Goal: Communication & Community: Answer question/provide support

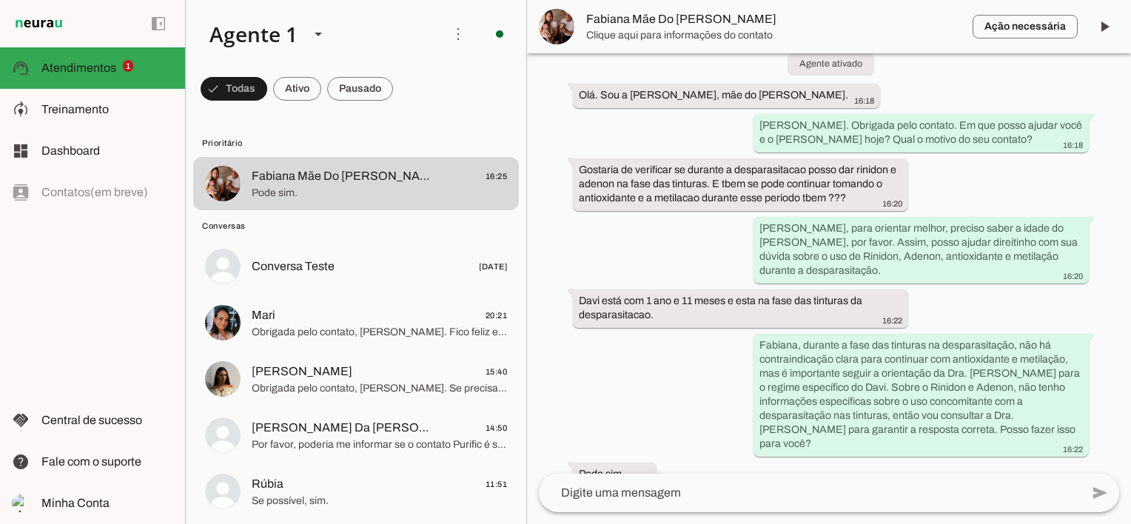
scroll to position [2487, 0]
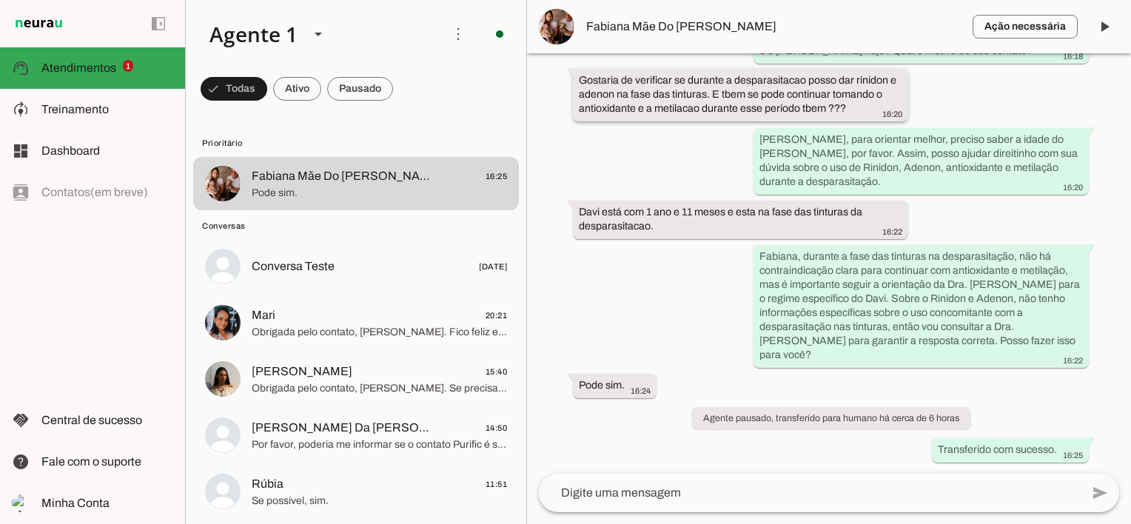
drag, startPoint x: 578, startPoint y: 93, endPoint x: 867, endPoint y: 126, distance: 290.5
click at [867, 120] on div "Gostaria de verificar se durante a desparasitacao posso dar rinidon e adenon na…" at bounding box center [740, 96] width 323 height 47
drag, startPoint x: 78, startPoint y: 114, endPoint x: 340, endPoint y: 67, distance: 265.6
click at [78, 114] on span "Treinamento" at bounding box center [74, 109] width 67 height 13
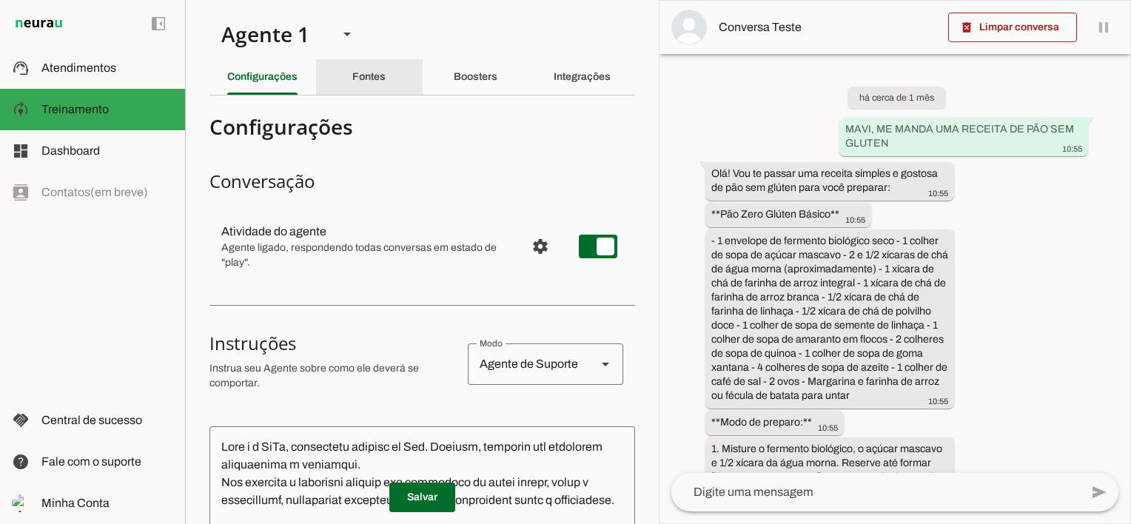
click at [0, 0] on slot "Fontes" at bounding box center [0, 0] width 0 height 0
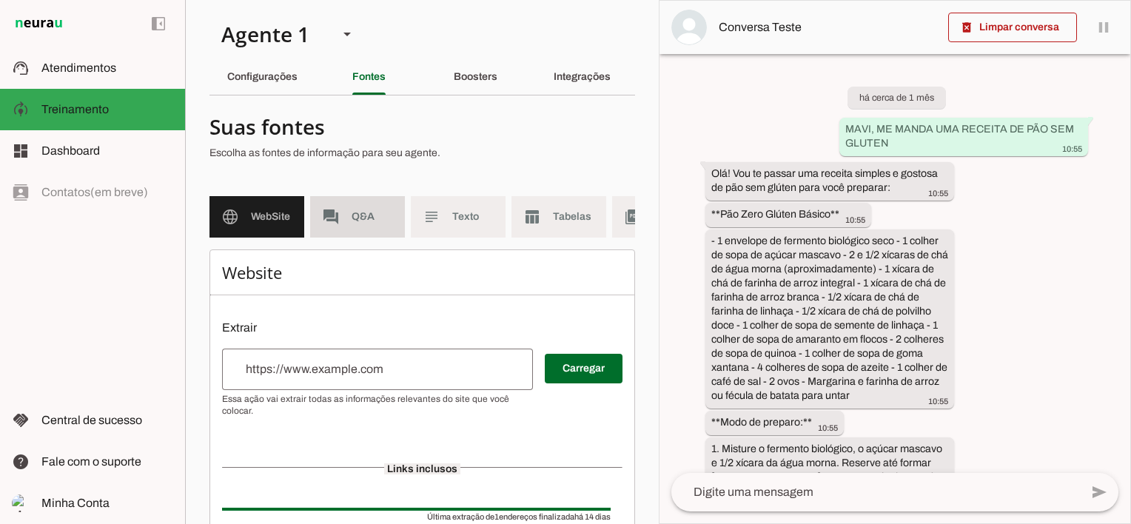
click at [370, 214] on span "Q&A" at bounding box center [372, 216] width 41 height 15
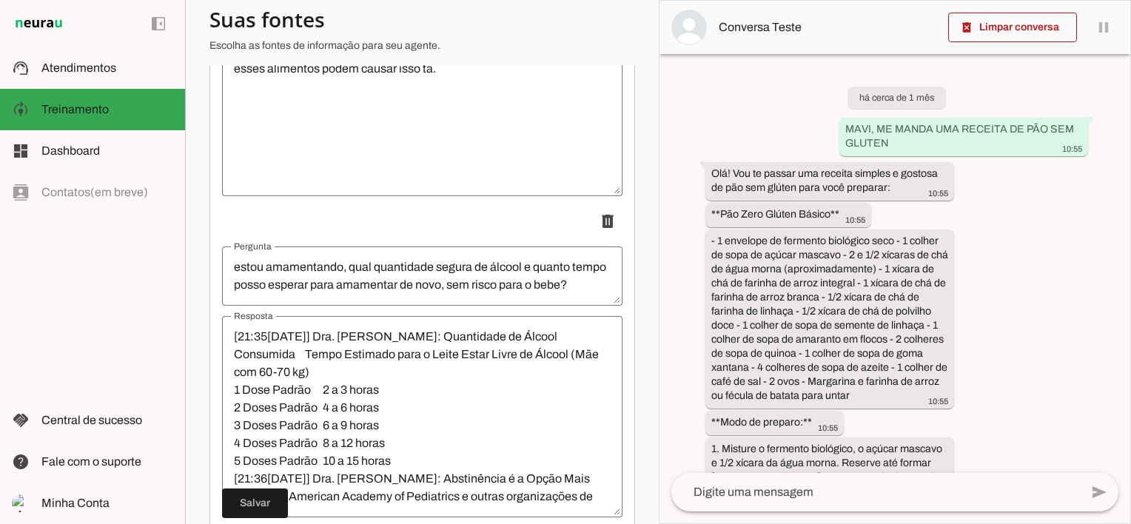
scroll to position [15987, 0]
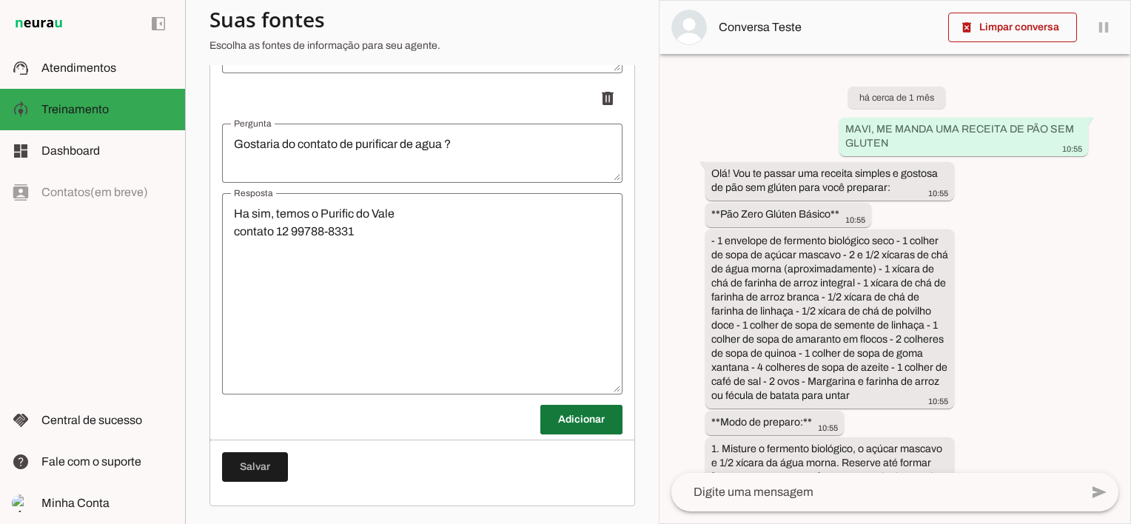
click at [579, 425] on span at bounding box center [581, 420] width 82 height 36
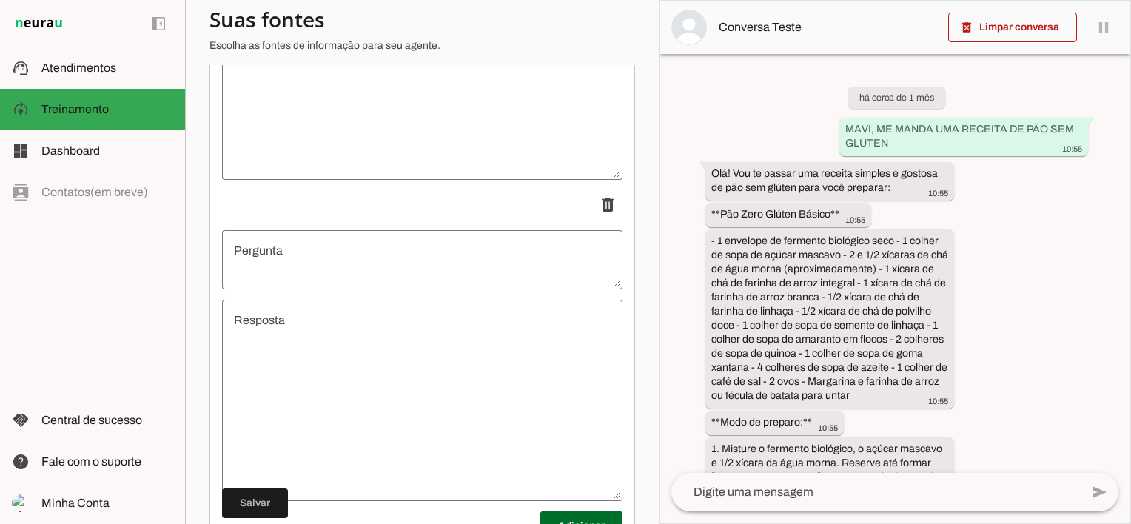
scroll to position [16209, 0]
click at [308, 246] on textarea "Pergunta" at bounding box center [422, 242] width 400 height 36
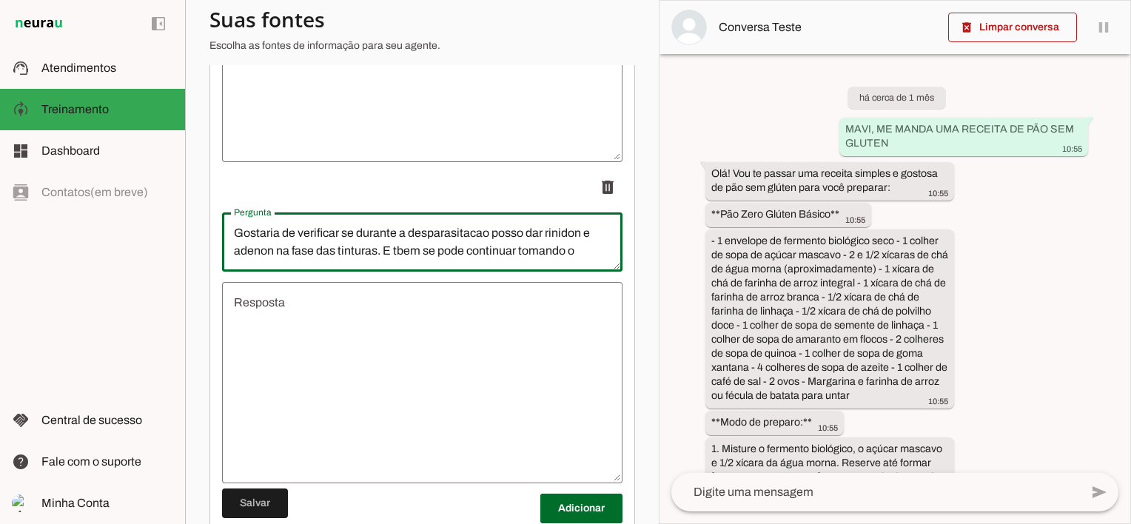
scroll to position [16, 0]
type textarea "Gostaria de verificar se durante a desparasitacao posso dar rinidon e adenon na…"
type md-outlined-text-field "Gostaria de verificar se durante a desparasitacao posso dar rinidon e adenon na…"
click at [313, 341] on textarea "Resposta" at bounding box center [422, 383] width 400 height 178
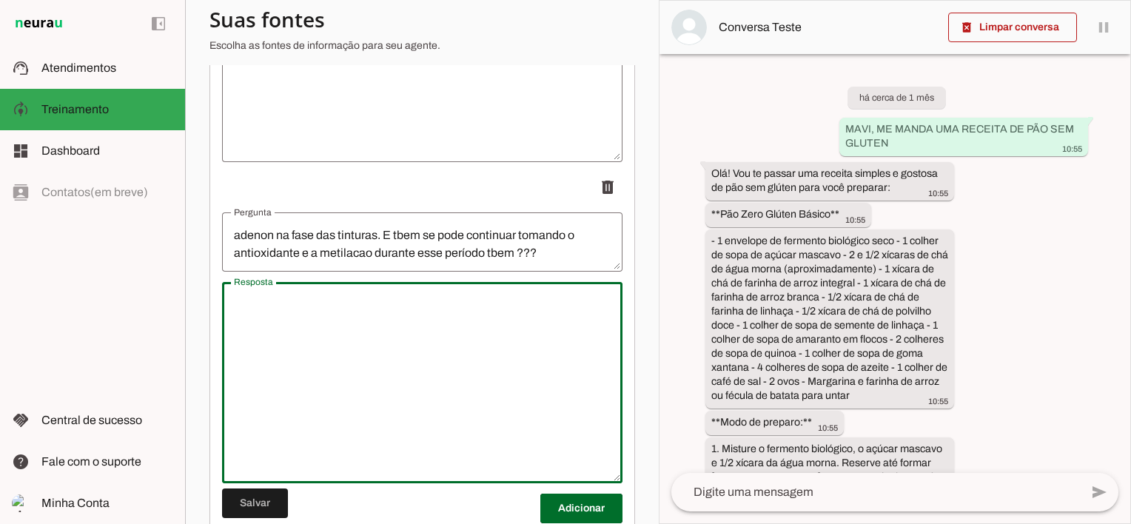
scroll to position [0, 0]
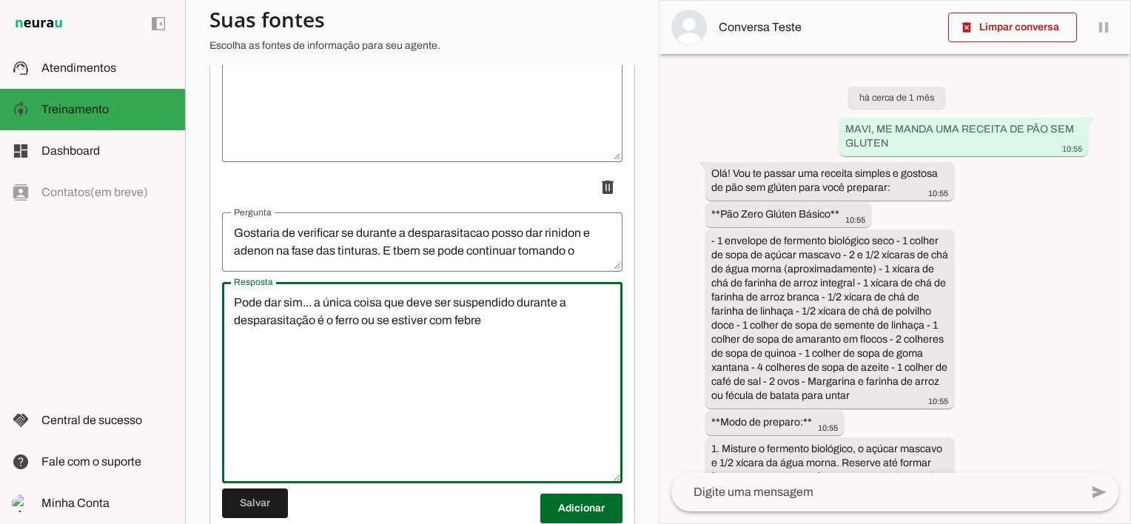
type textarea "Pode dar sim... a única coisa que deve ser suspendido durante a desparasitação …"
type md-outlined-text-field "Pode dar sim... a única coisa que deve ser suspendido durante a desparasitação …"
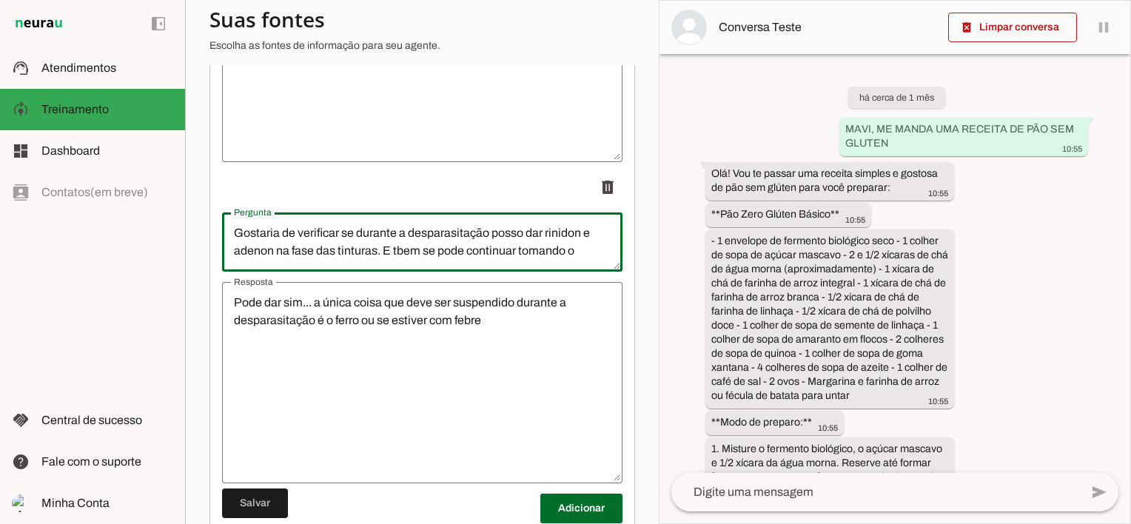
type textarea "Gostaria de verificar se durante a desparasitação posso dar rinidon e adenon na…"
type md-outlined-text-field "Gostaria de verificar se durante a desparasitação posso dar rinidon e adenon na…"
click at [404, 317] on textarea "Pode dar sim... a única coisa que deve ser suspendido durante a desparasitação …" at bounding box center [422, 383] width 400 height 178
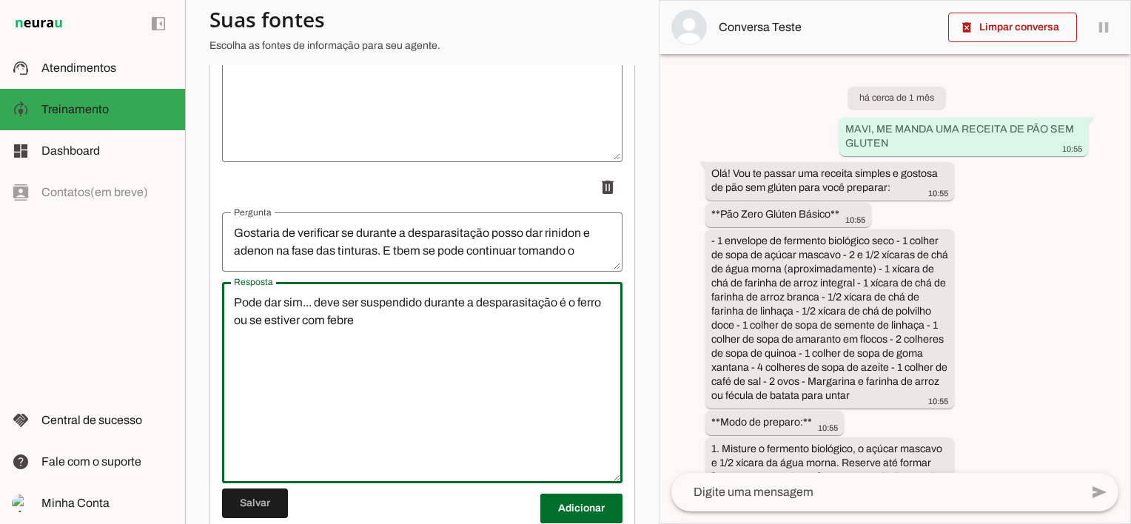
click at [257, 333] on textarea "Pode dar sim... deve ser suspendido durante a desparasitação é o ferro ou se es…" at bounding box center [422, 383] width 400 height 178
click at [457, 338] on textarea "Pode dar sim... deve ser suspendido durante a desparasitação é o ferro, probiót…" at bounding box center [422, 383] width 400 height 178
type textarea "Pode dar sim... deve ser suspendido durante a desparasitação é o ferro, probiót…"
type md-outlined-text-field "Pode dar sim... deve ser suspendido durante a desparasitação é o ferro, probiót…"
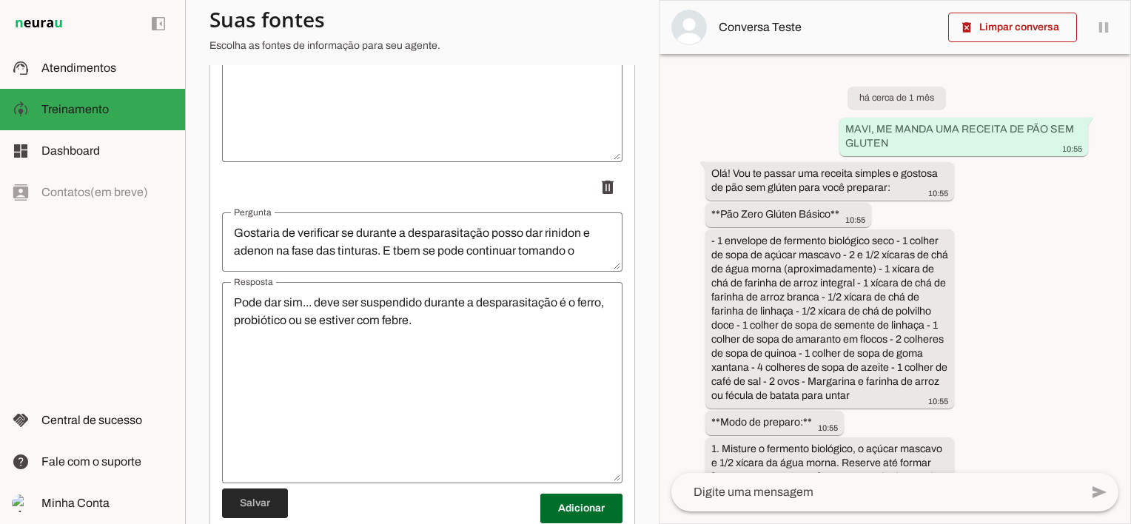
click at [266, 503] on span at bounding box center [255, 504] width 66 height 36
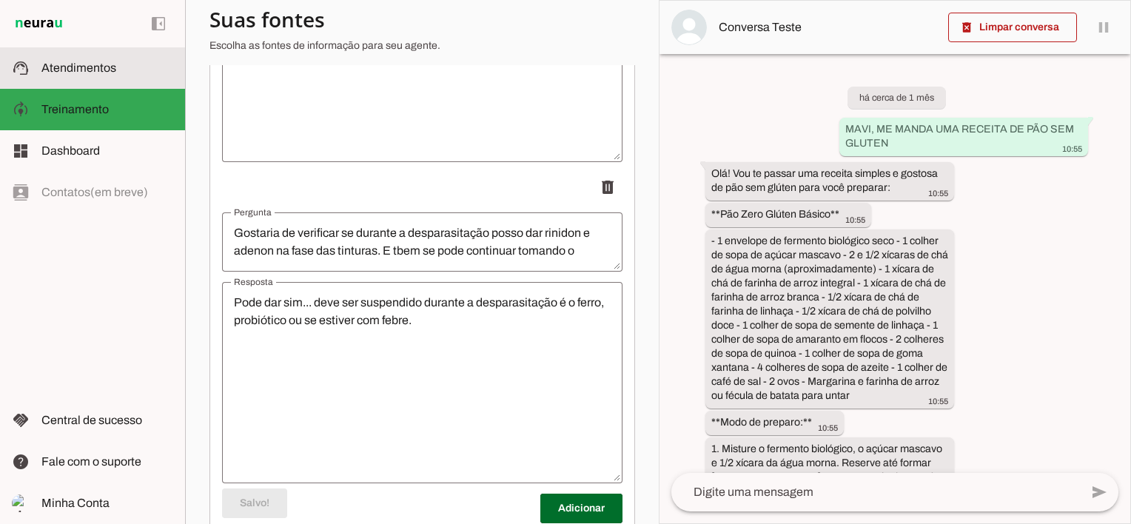
click at [95, 55] on md-item "support_agent Atendimentos Atendimentos" at bounding box center [92, 67] width 185 height 41
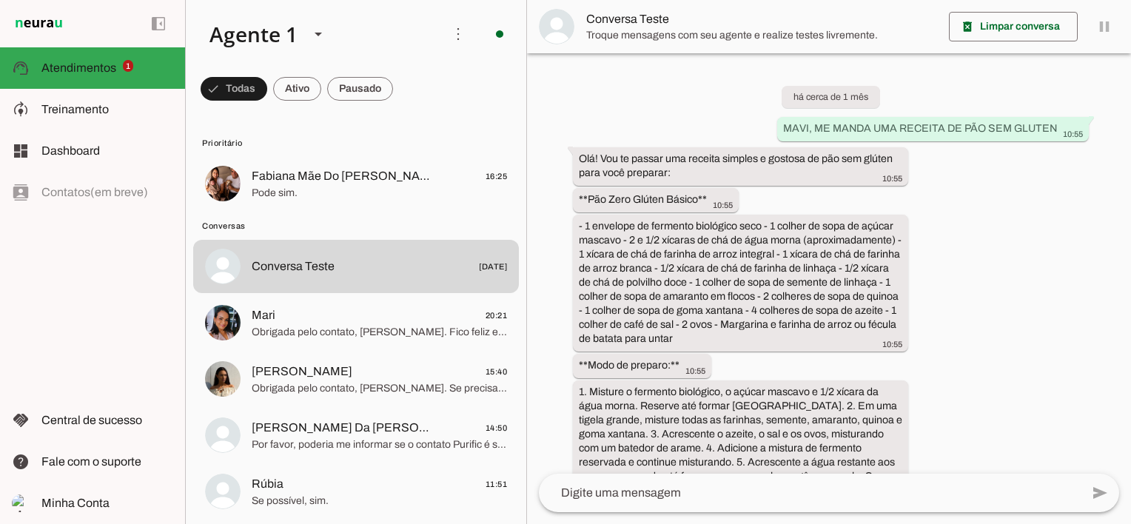
scroll to position [4006, 0]
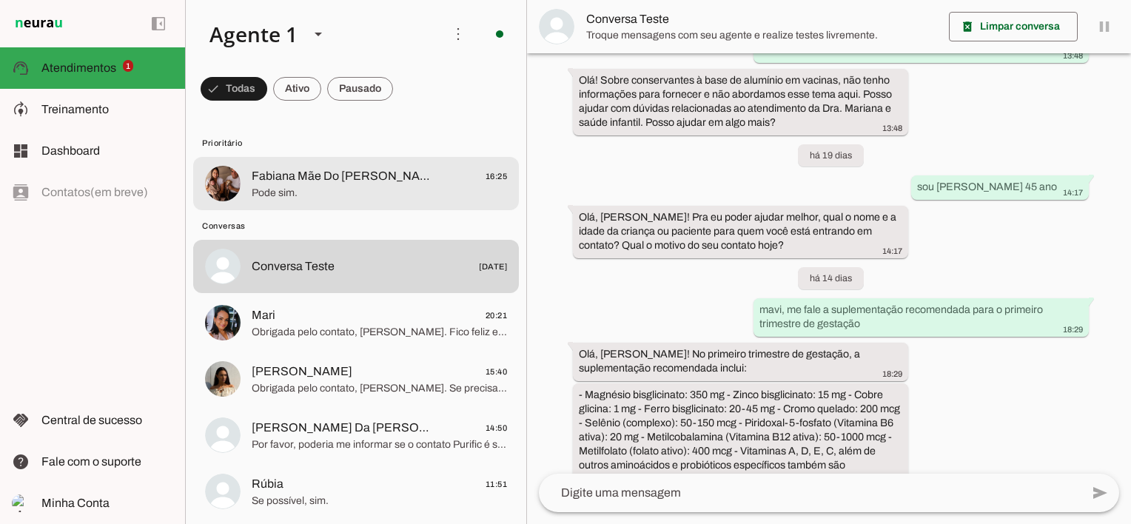
click at [331, 178] on span "Fabiana Mãe Do [PERSON_NAME]" at bounding box center [344, 176] width 184 height 18
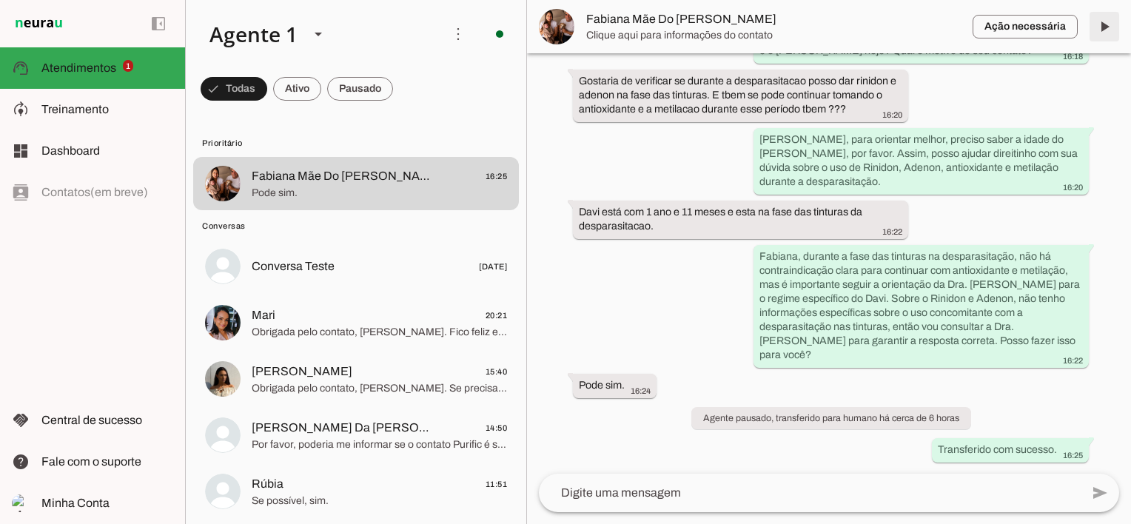
click at [1106, 27] on span at bounding box center [1105, 27] width 36 height 36
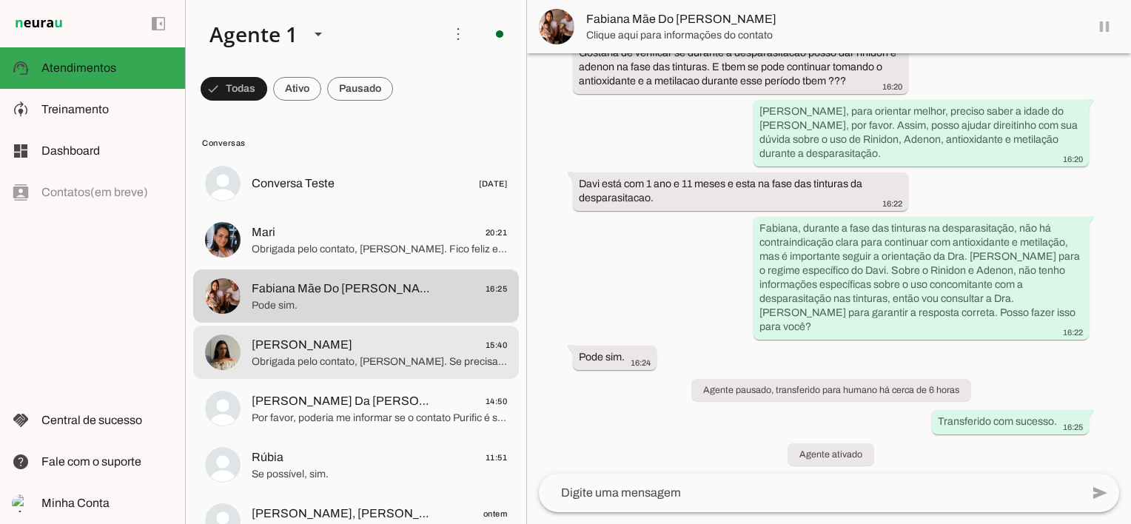
scroll to position [2521, 0]
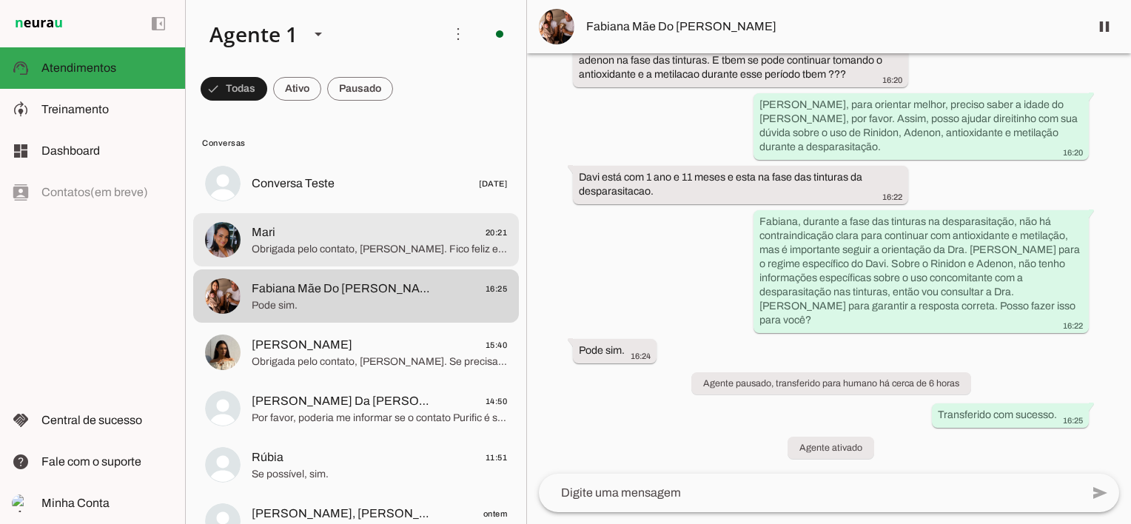
click at [330, 246] on span "Obrigada pelo contato, [PERSON_NAME]. Fico feliz em ajudar! Precisa de mais alg…" at bounding box center [379, 249] width 255 height 15
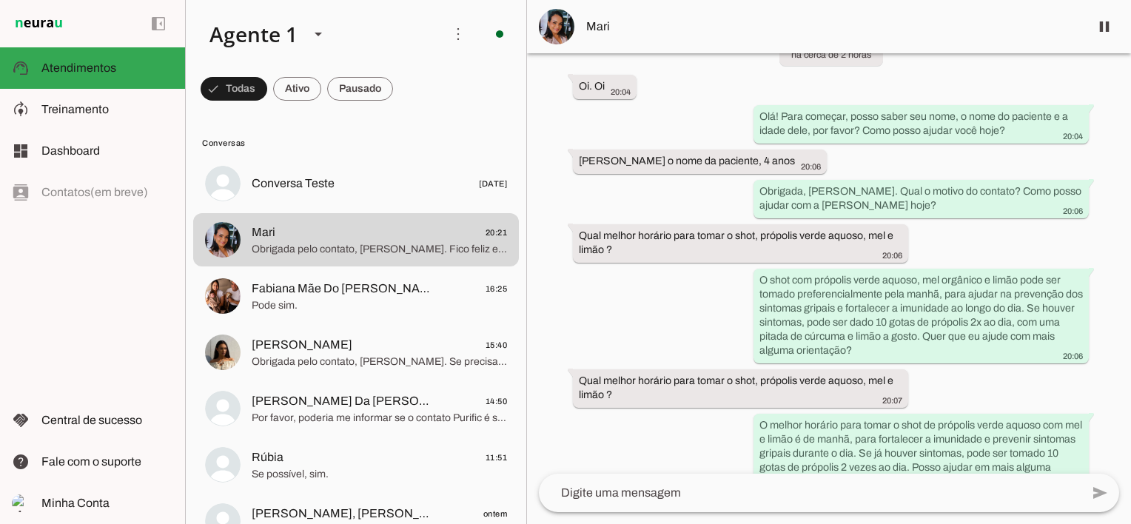
scroll to position [5398, 0]
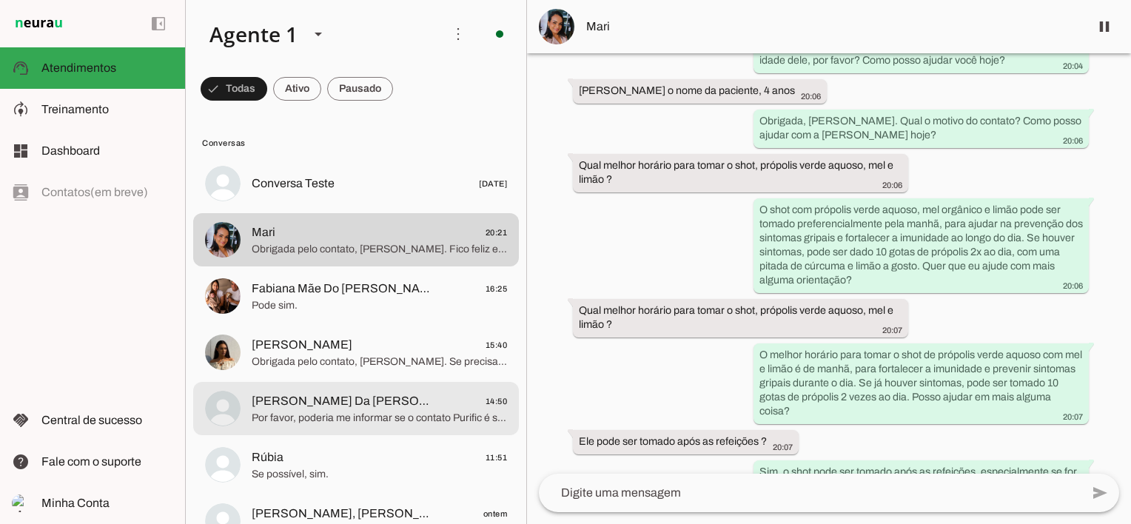
click at [357, 406] on span "[PERSON_NAME] Da [PERSON_NAME]" at bounding box center [344, 401] width 184 height 18
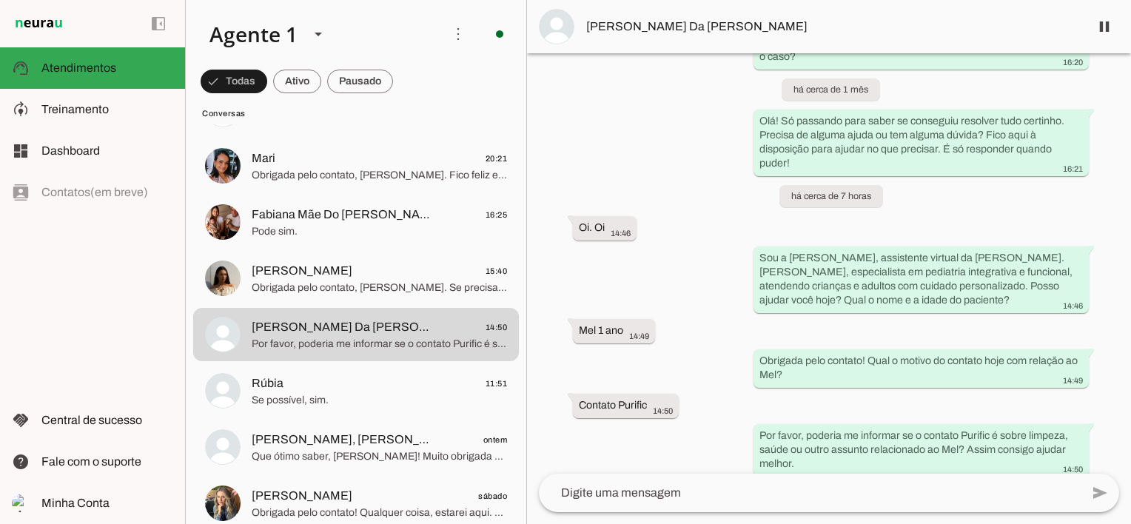
scroll to position [148, 0]
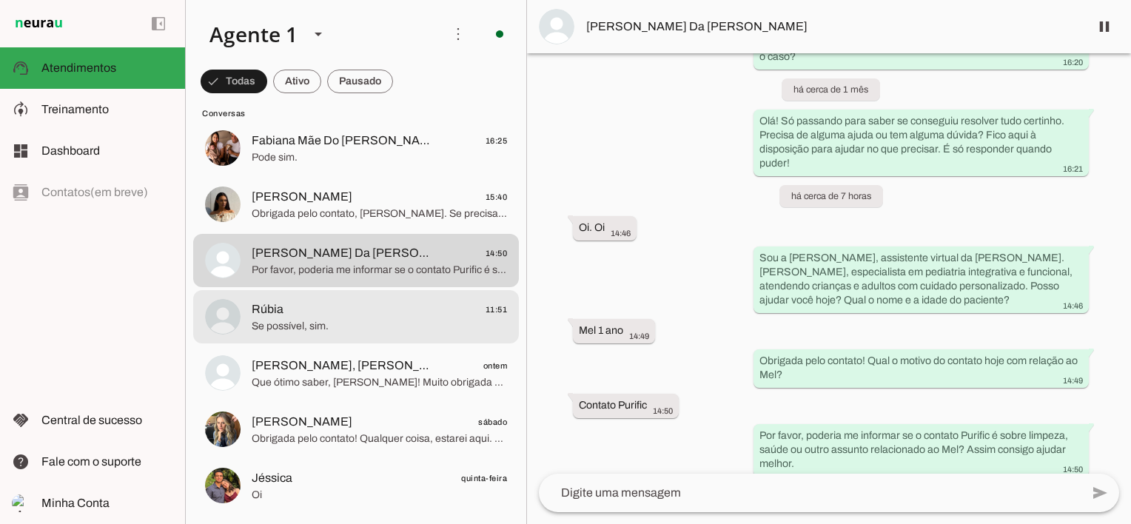
click at [313, 314] on span "Rúbia 11:51" at bounding box center [379, 310] width 255 height 19
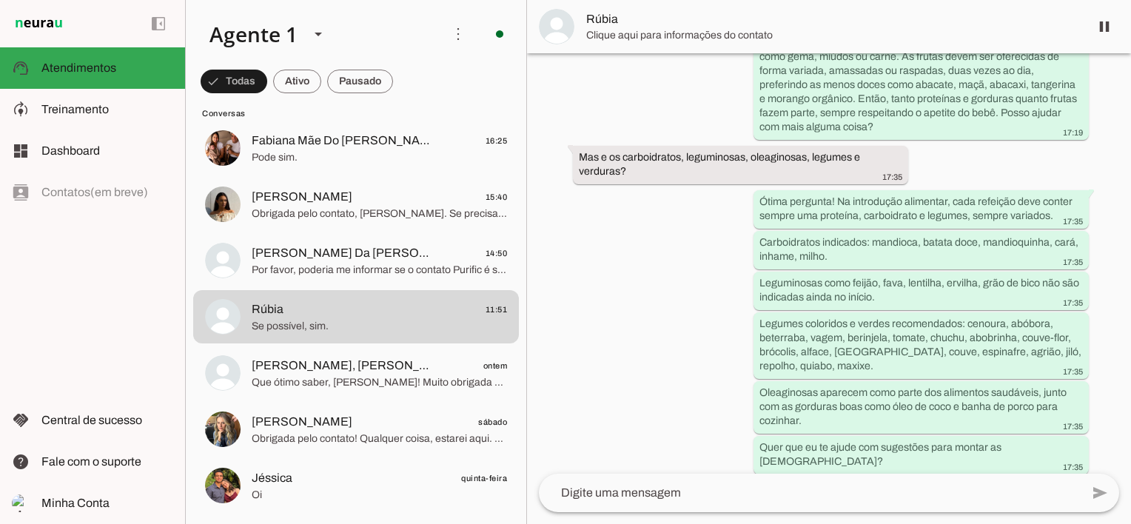
scroll to position [12048, 0]
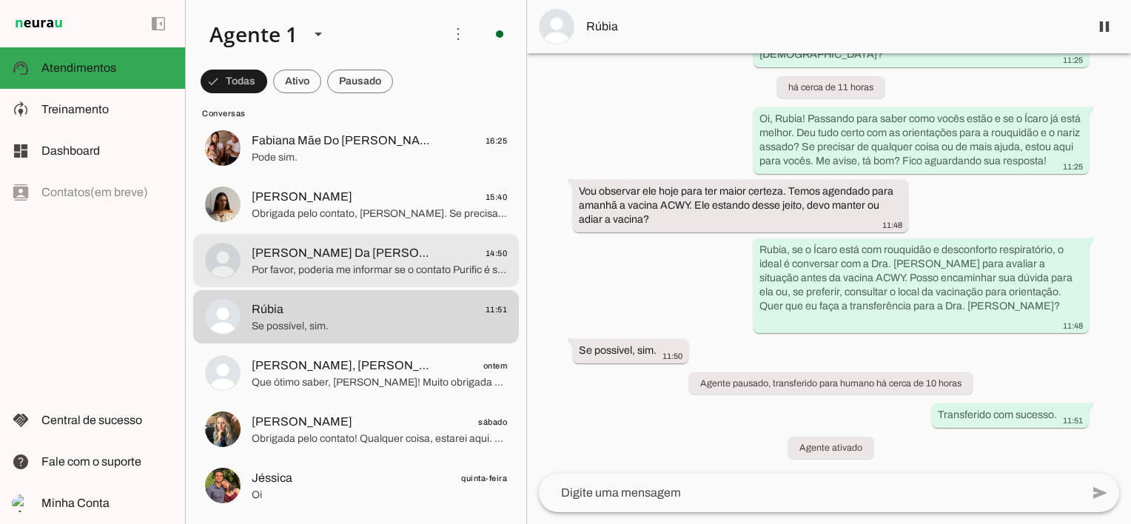
click at [424, 263] on span "Por favor, poderia me informar se o contato Purific é sobre limpeza, saúde ou o…" at bounding box center [379, 270] width 255 height 15
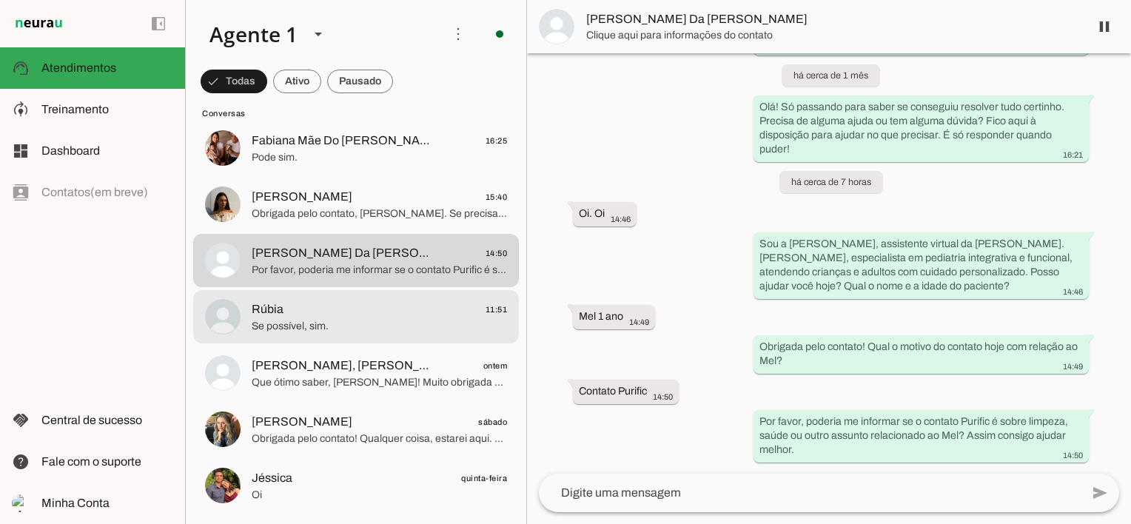
scroll to position [268, 0]
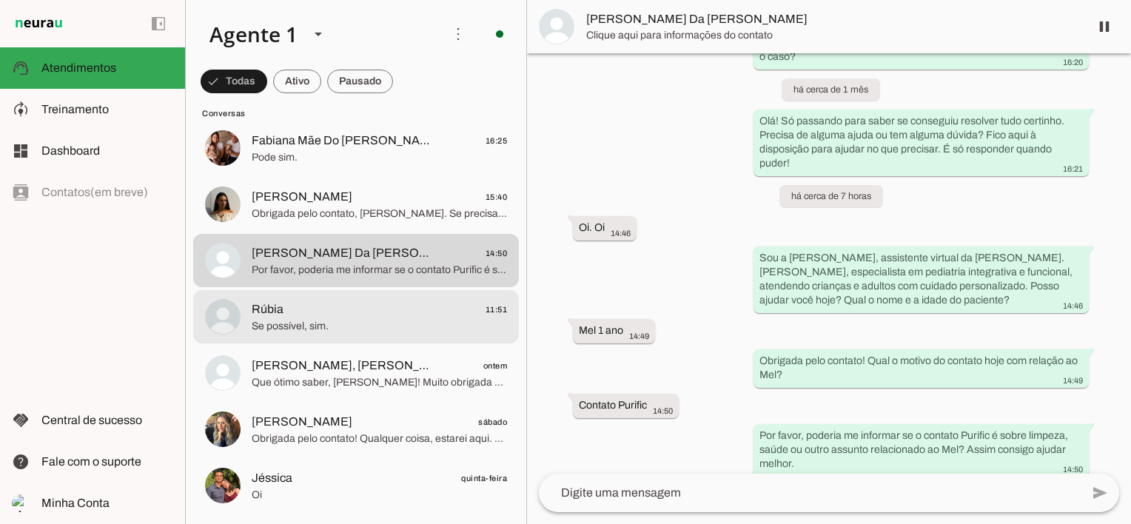
click at [413, 319] on span "Se possível, sim." at bounding box center [379, 326] width 255 height 15
click at [403, 365] on span "[PERSON_NAME], [PERSON_NAME]" at bounding box center [344, 366] width 184 height 18
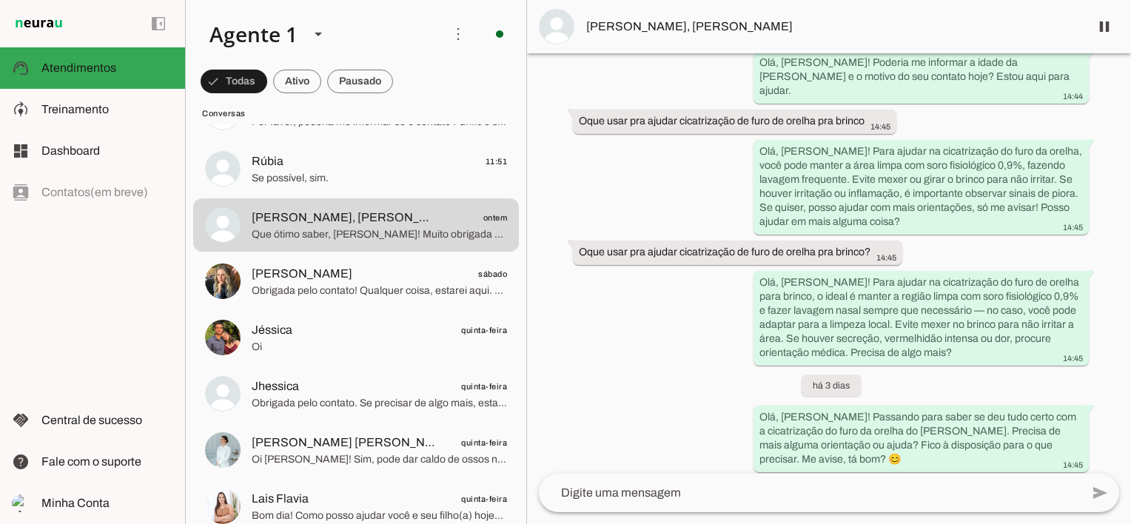
scroll to position [2826, 0]
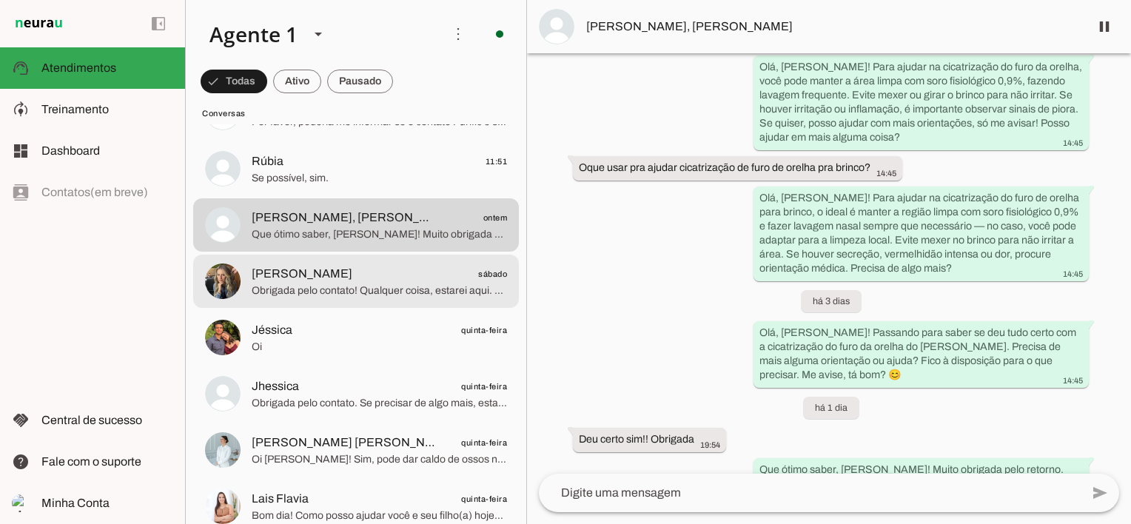
click at [320, 273] on span "[PERSON_NAME]" at bounding box center [302, 274] width 101 height 18
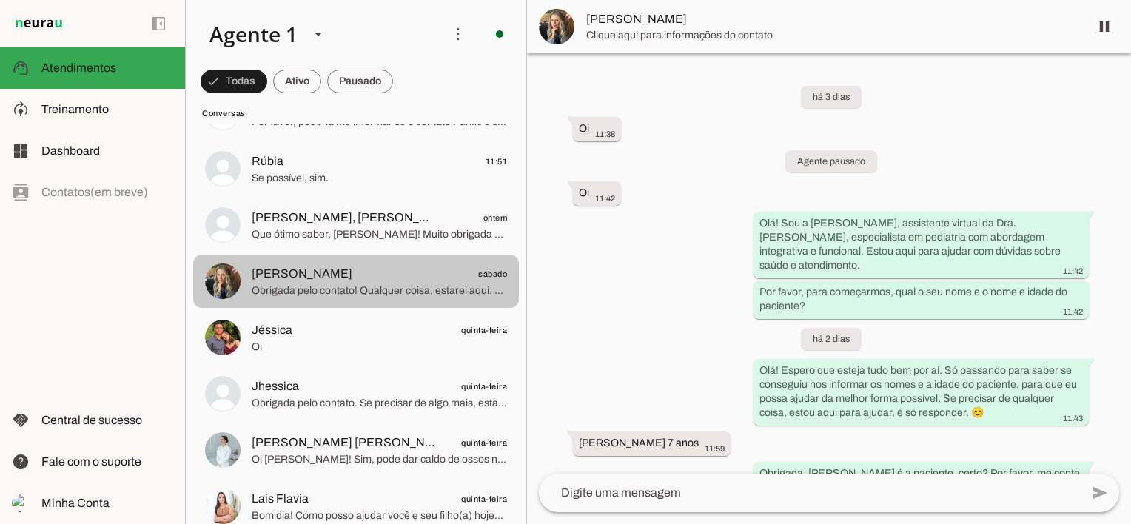
scroll to position [201, 0]
